Goal: Check status: Check status

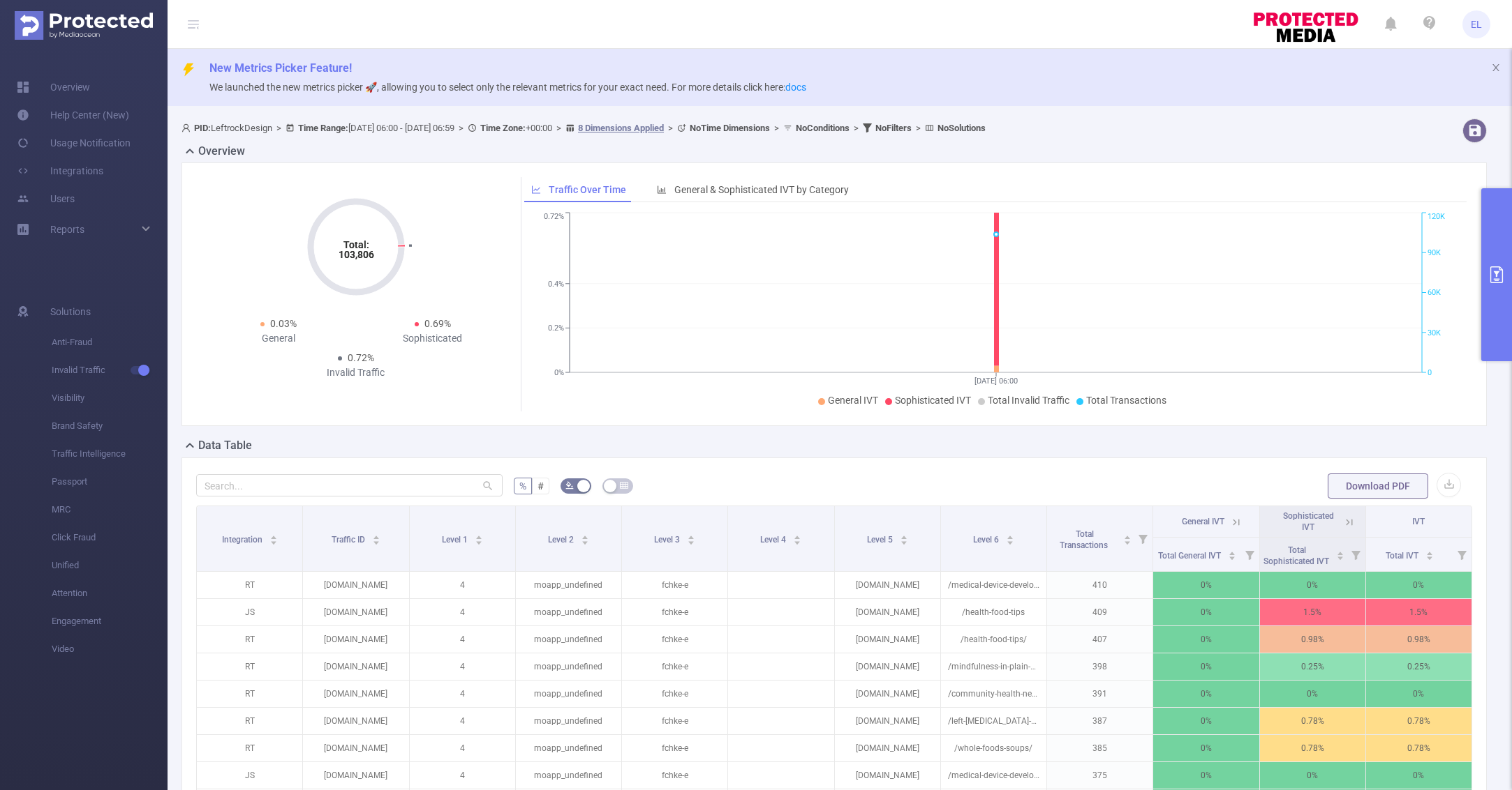
click at [1487, 266] on button "primary" at bounding box center [1496, 274] width 31 height 173
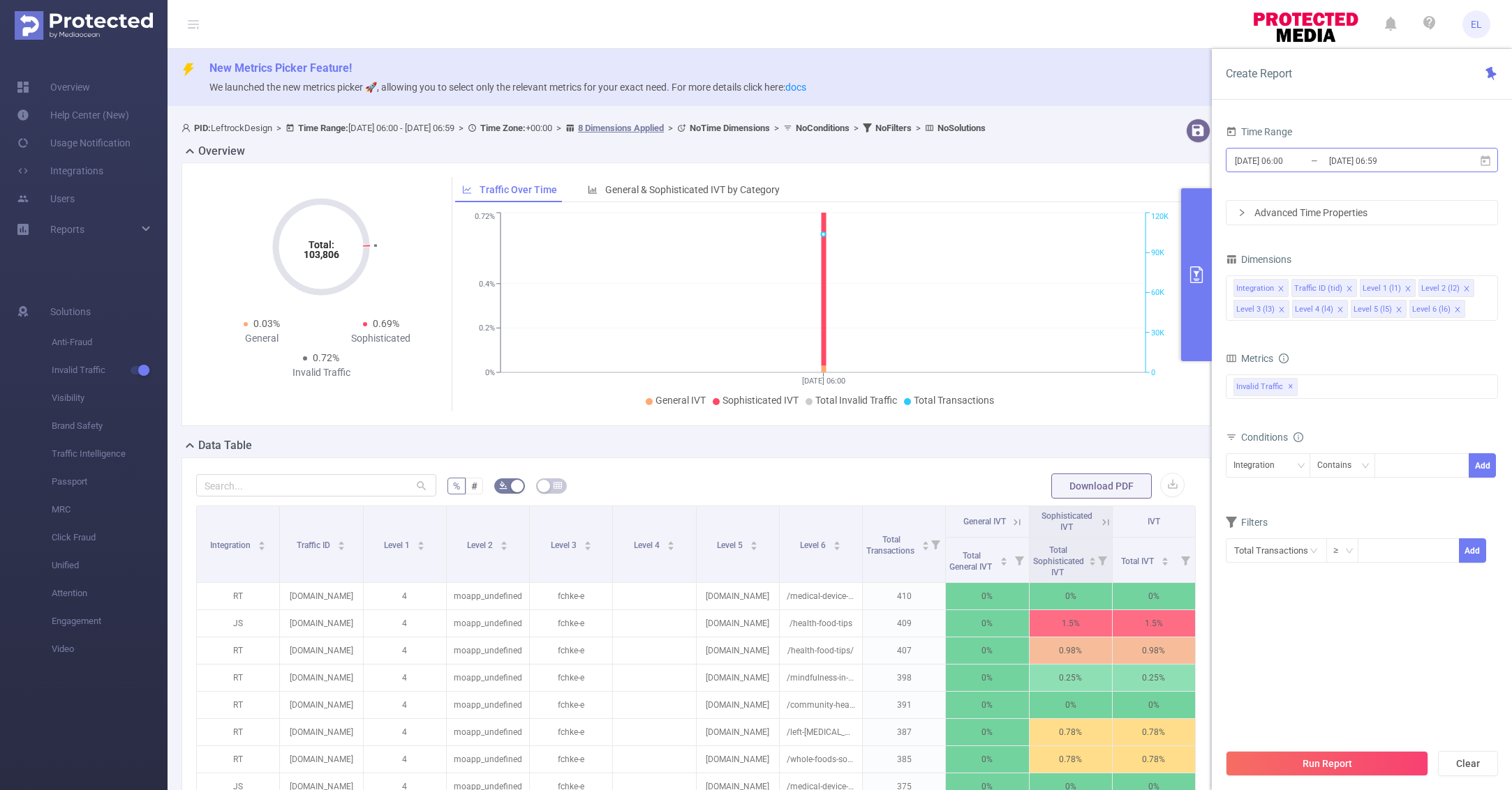
click at [1302, 157] on input "[DATE] 06:00" at bounding box center [1289, 160] width 113 height 18
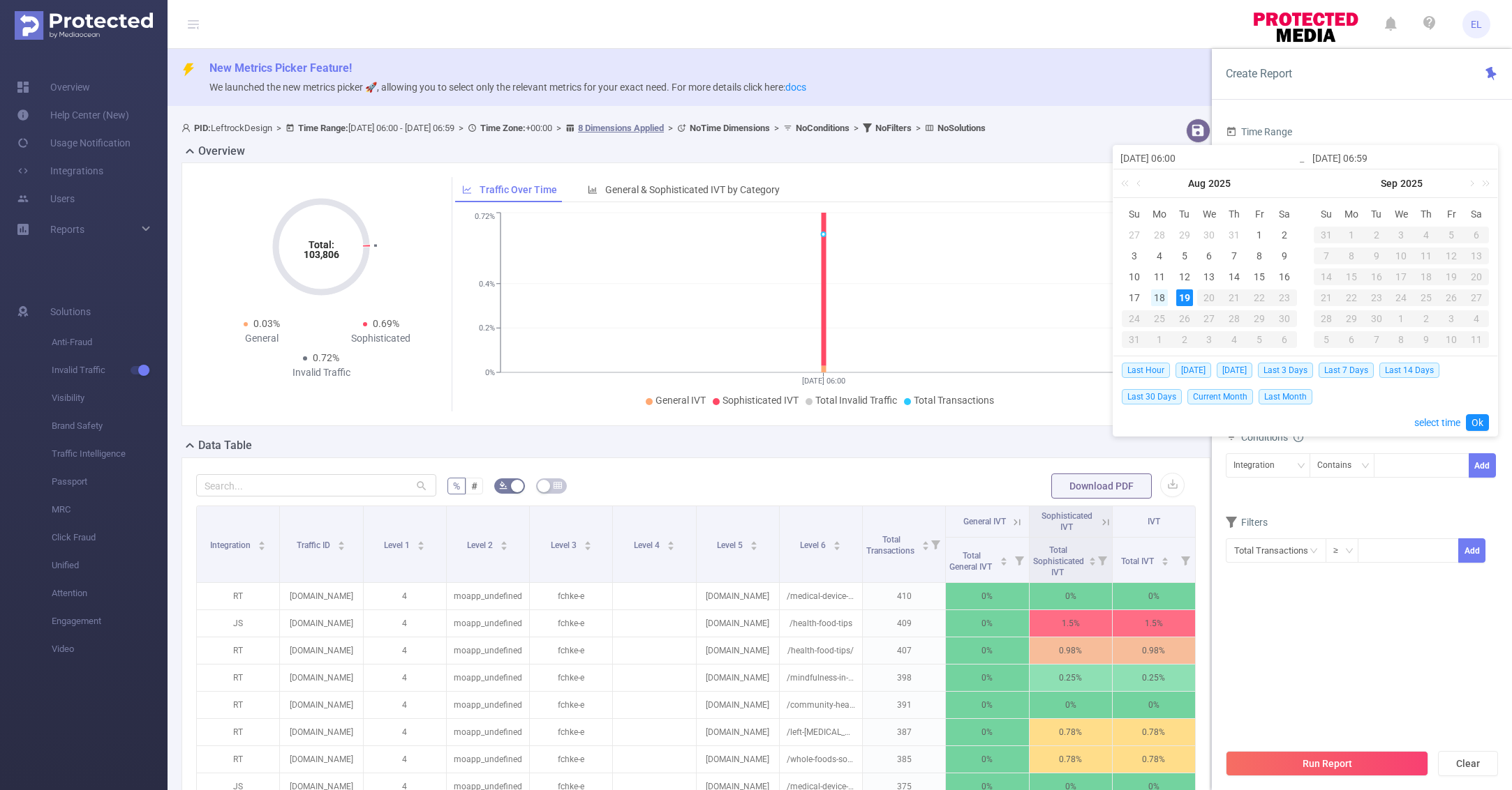
click at [1165, 299] on div "18" at bounding box center [1159, 298] width 16 height 16
type input "[DATE] 06:00"
type input "[DATE] 06:59"
type input "[DATE] 06:00"
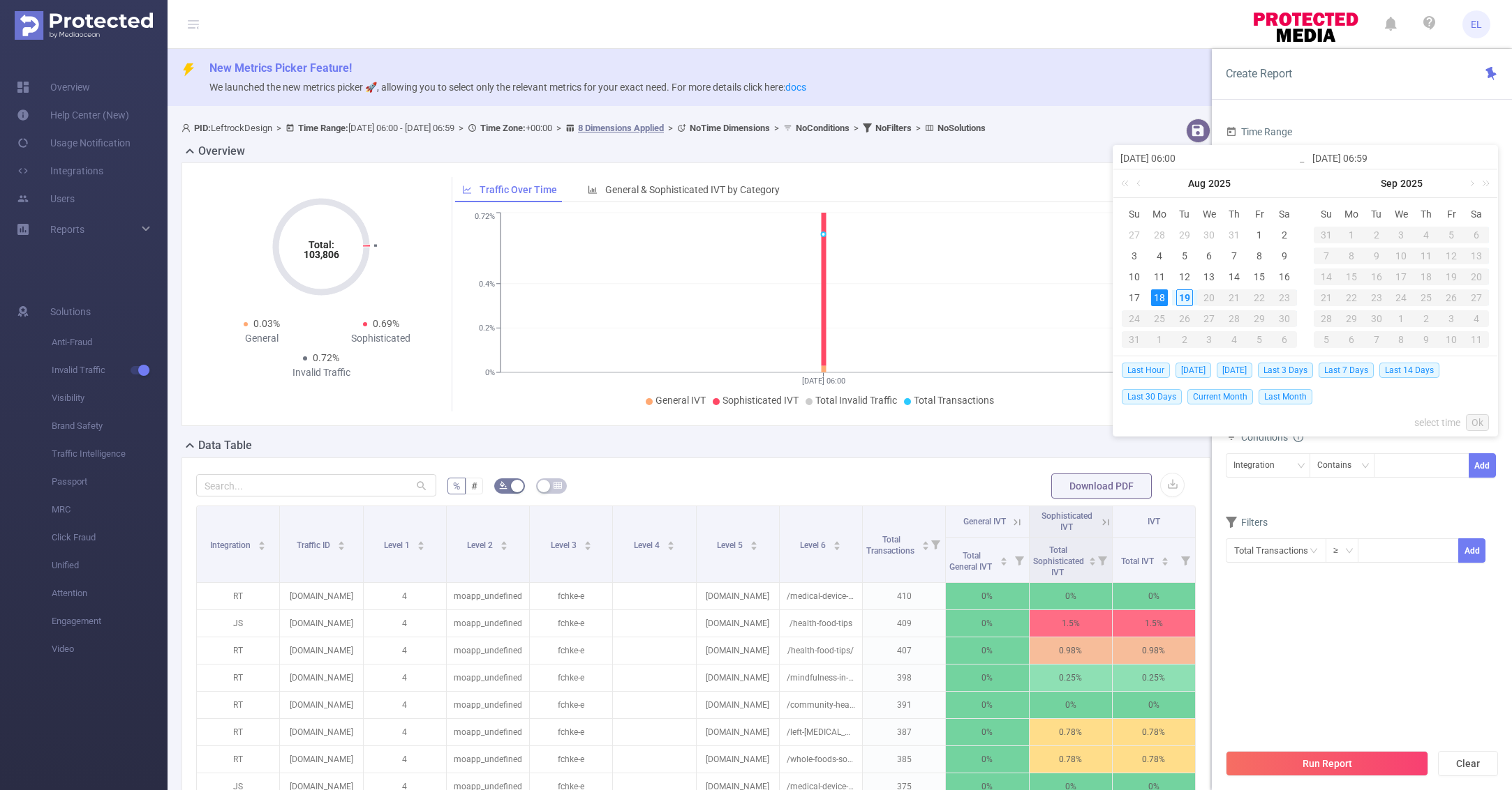
type input "[DATE] 06:59"
click at [1479, 422] on link "Ok" at bounding box center [1477, 422] width 23 height 16
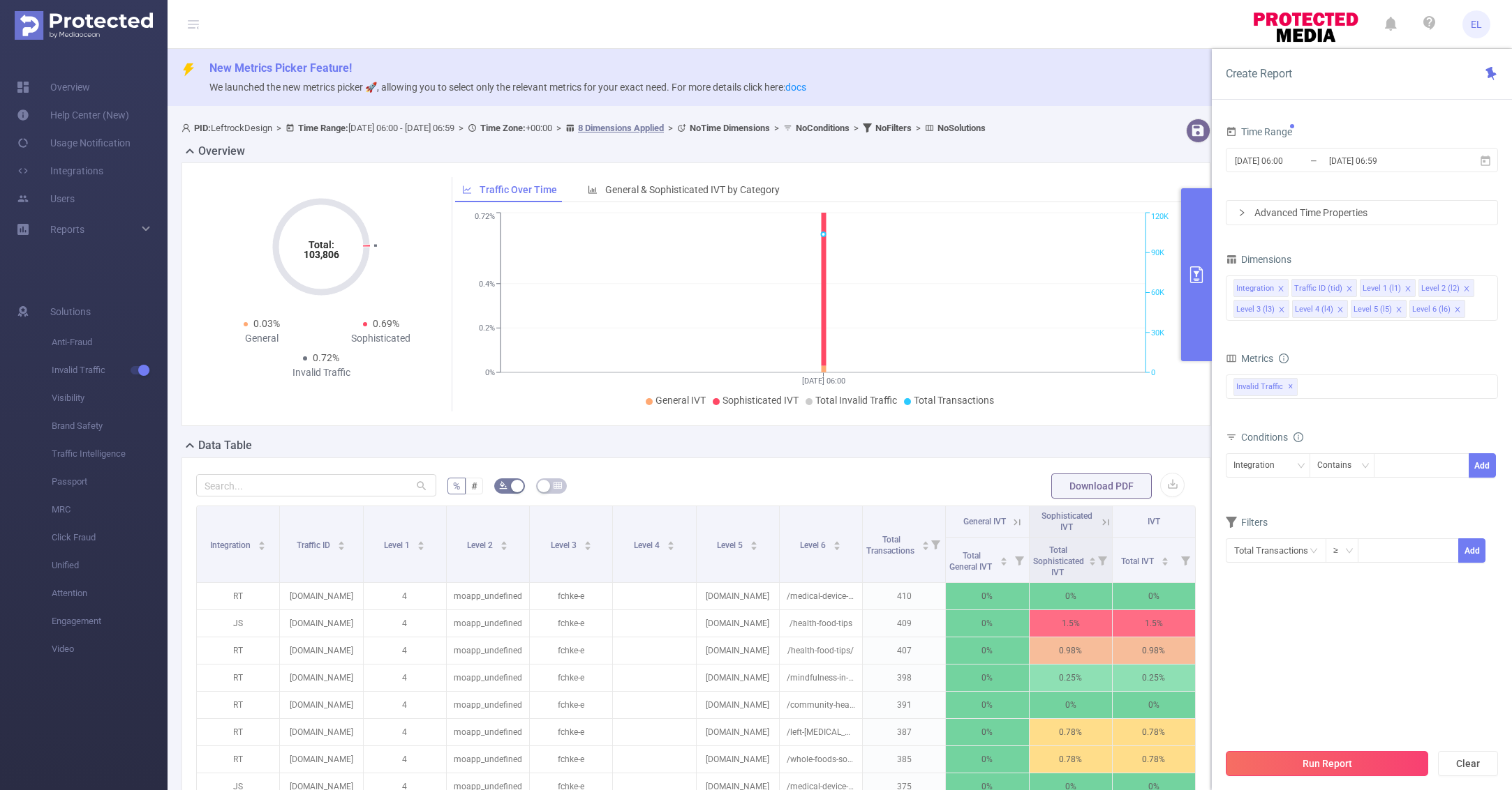
click at [1325, 766] on button "Run Report" at bounding box center [1327, 764] width 203 height 25
